Goal: Task Accomplishment & Management: Use online tool/utility

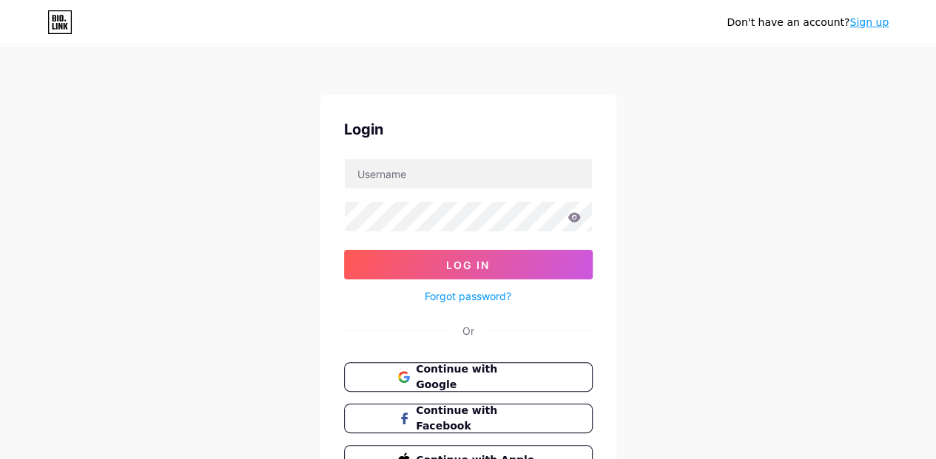
click at [503, 369] on span "Continue with Google" at bounding box center [477, 377] width 122 height 31
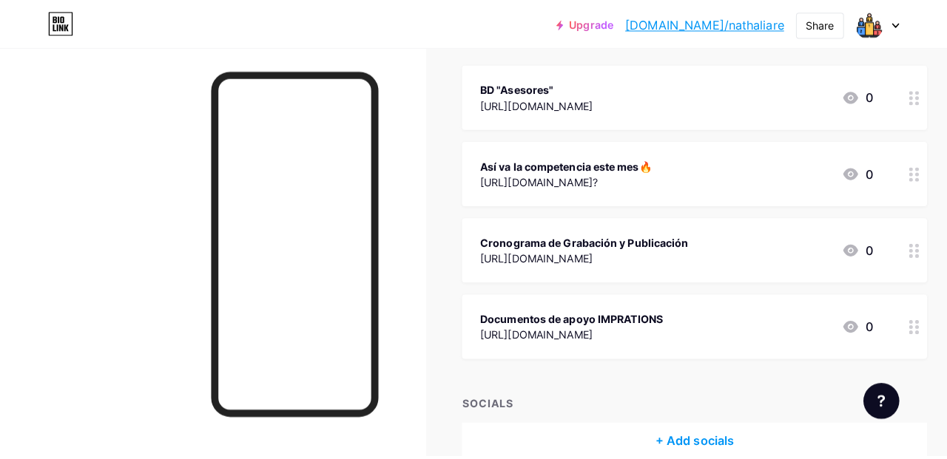
scroll to position [98, 0]
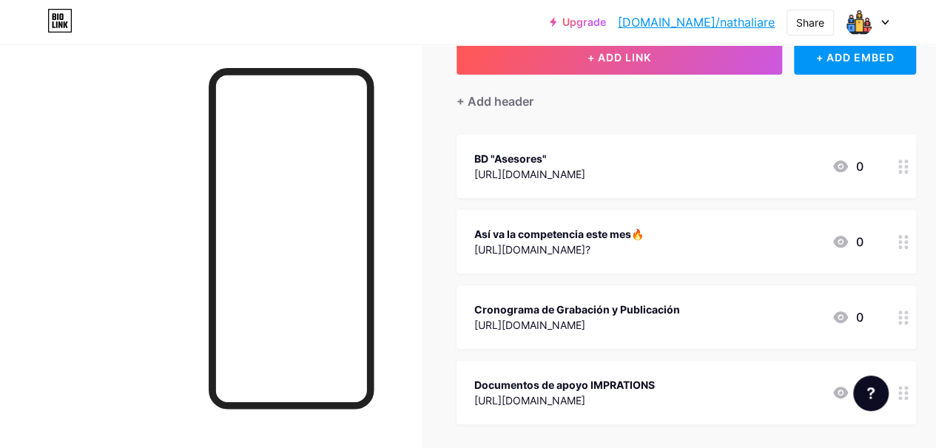
click at [670, 65] on button "+ ADD LINK" at bounding box center [620, 57] width 326 height 36
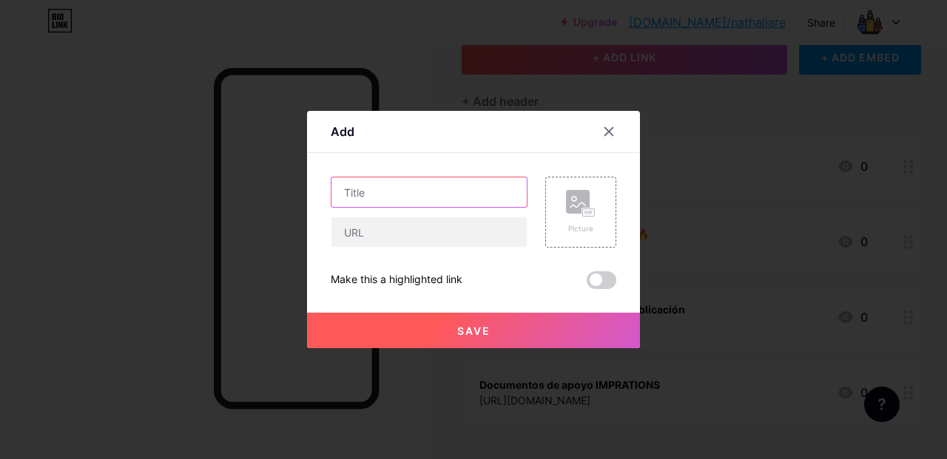
click at [461, 187] on input "text" at bounding box center [428, 193] width 195 height 30
type input "B"
type input "Kit de Contenido"
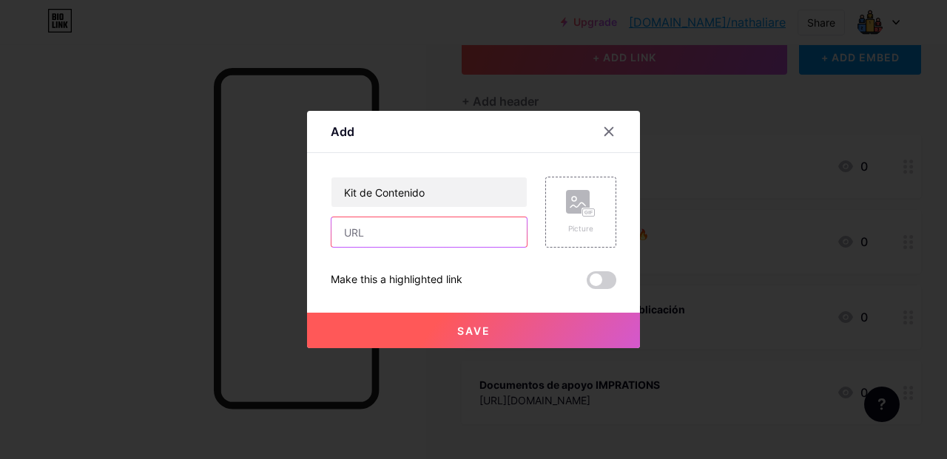
click at [459, 231] on input "text" at bounding box center [428, 233] width 195 height 30
click at [388, 227] on input "text" at bounding box center [428, 233] width 195 height 30
paste input "[URL][DOMAIN_NAME]"
type input "[URL][DOMAIN_NAME]"
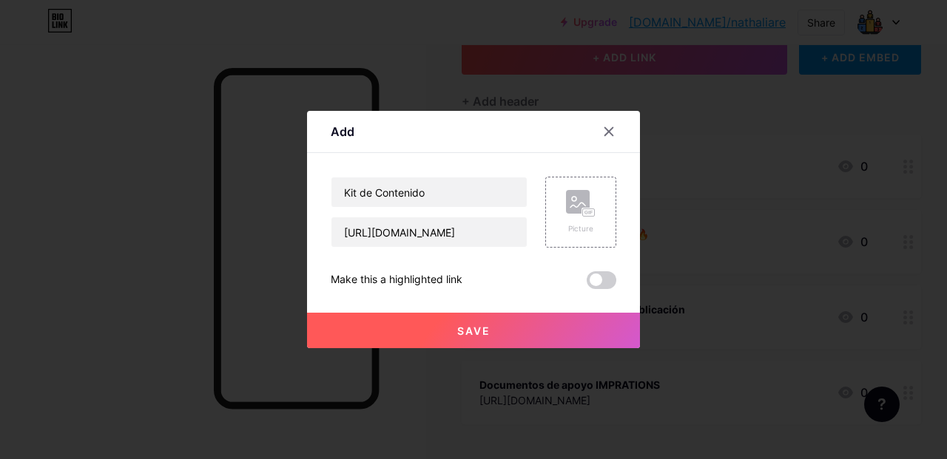
click at [482, 321] on button "Save" at bounding box center [473, 331] width 333 height 36
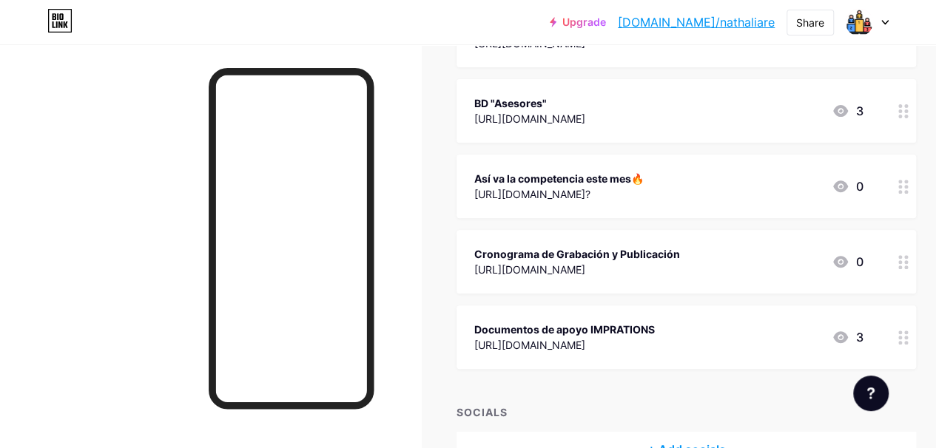
scroll to position [322, 0]
